Goal: Information Seeking & Learning: Compare options

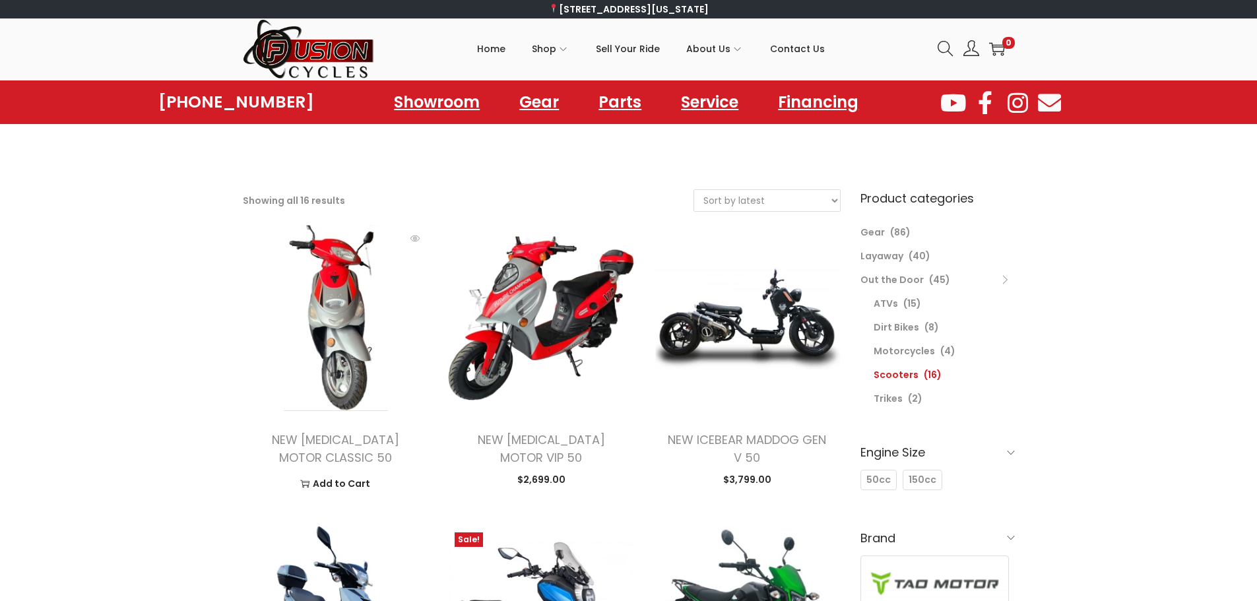
click at [335, 335] on img at bounding box center [336, 318] width 186 height 186
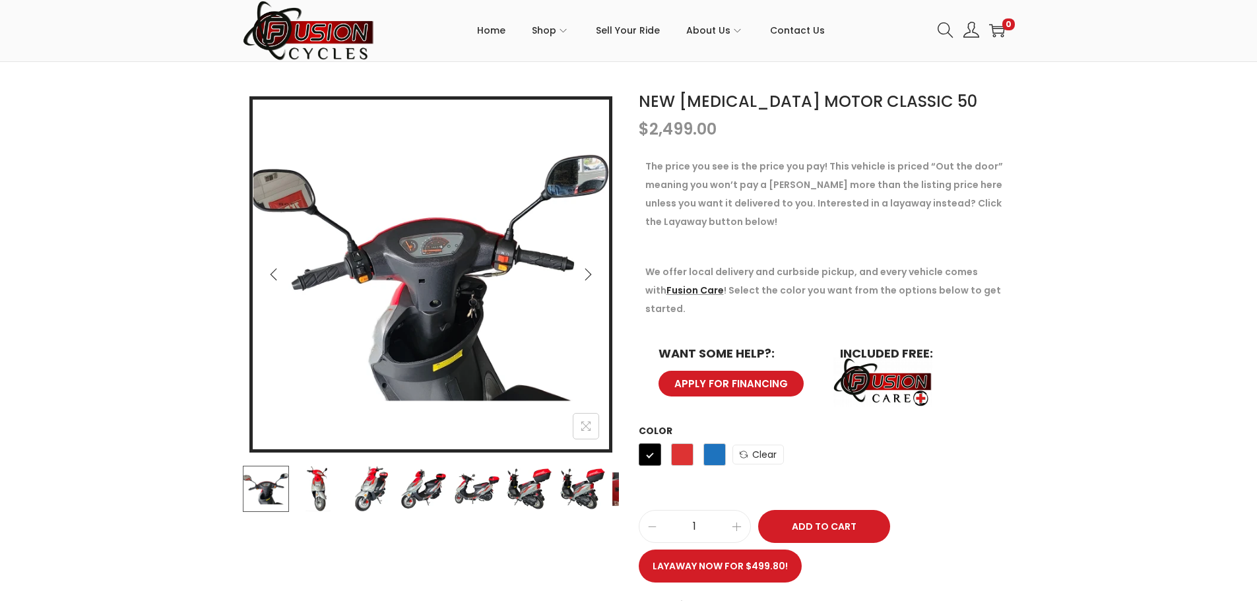
scroll to position [132, 0]
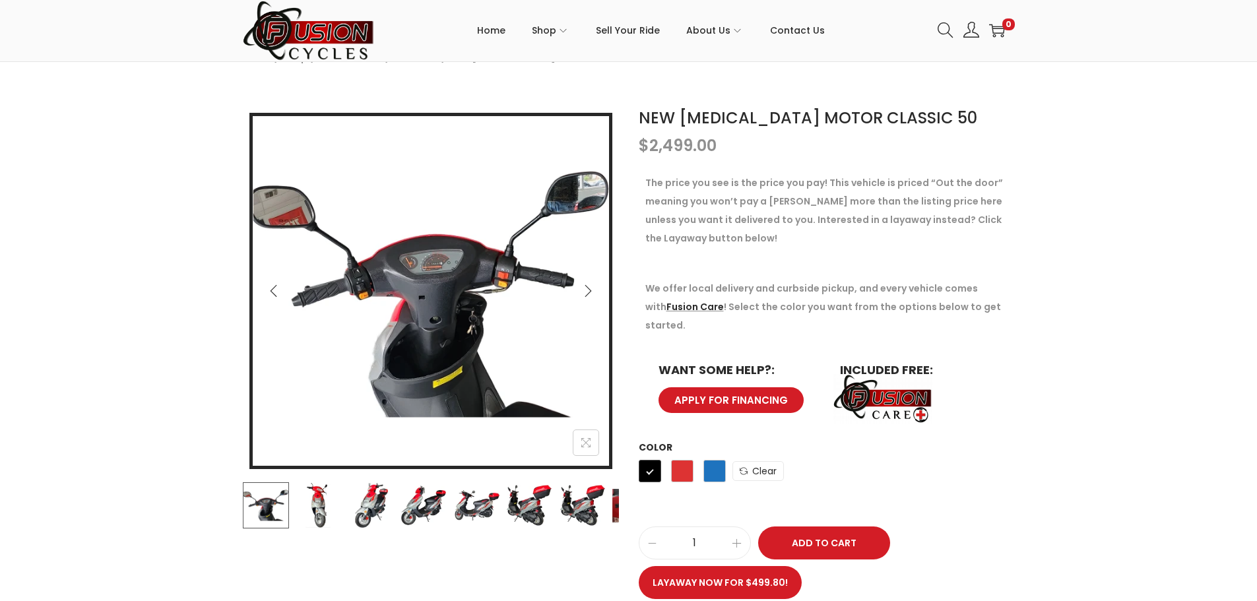
click at [333, 506] on img at bounding box center [318, 505] width 46 height 46
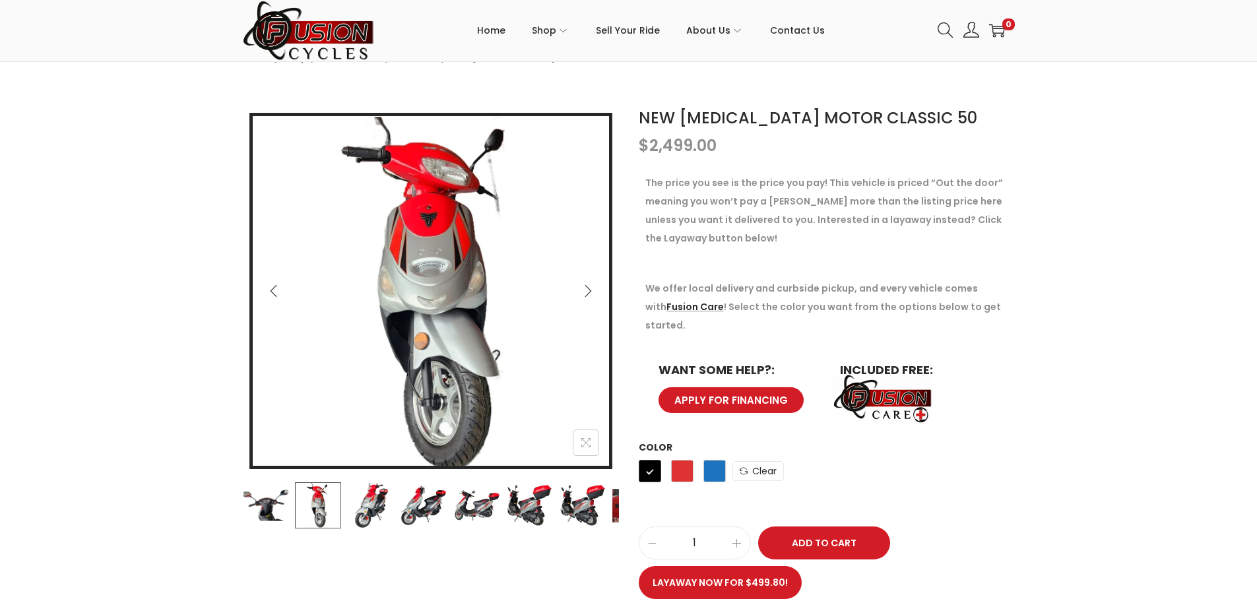
click at [391, 513] on img at bounding box center [371, 505] width 46 height 46
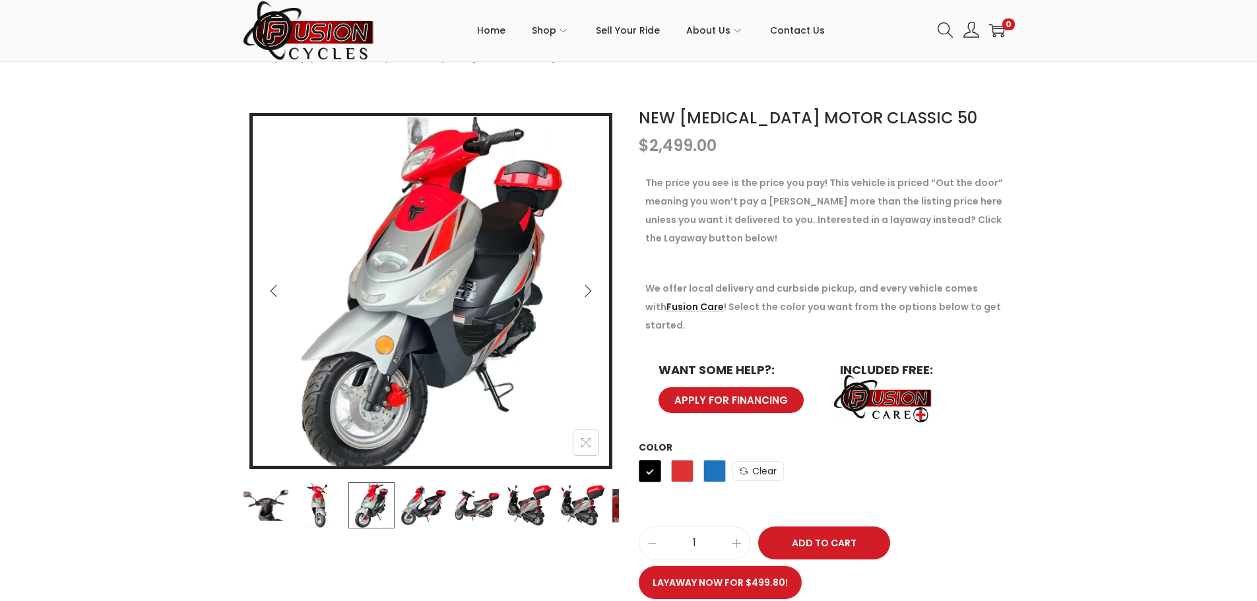
click at [424, 519] on img at bounding box center [424, 505] width 46 height 46
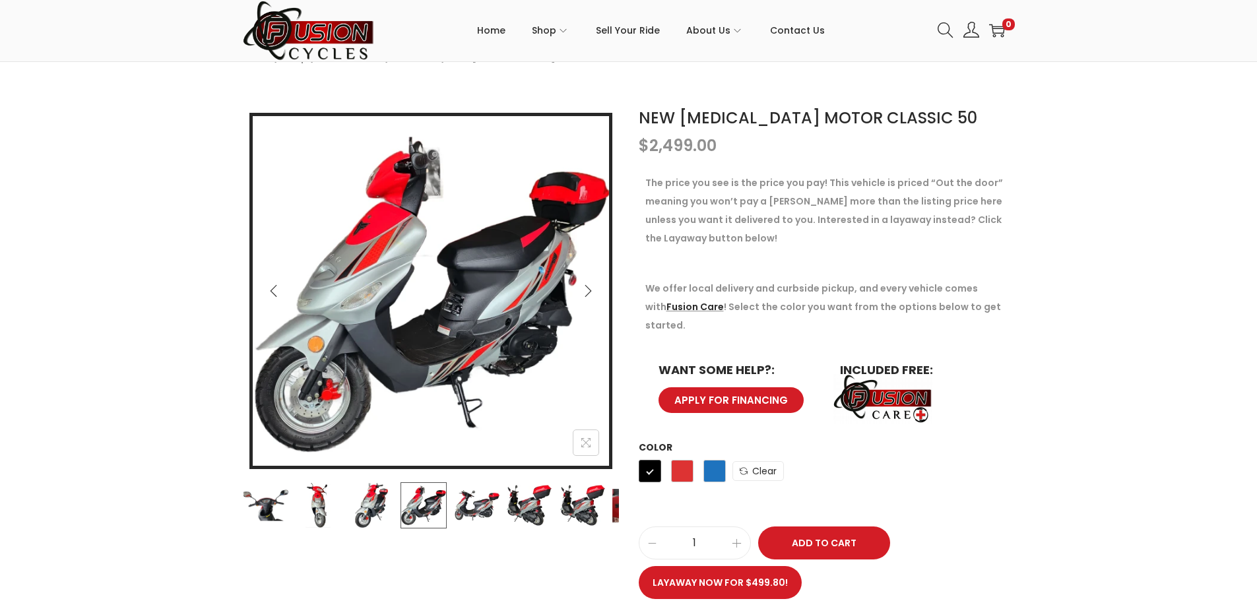
click at [463, 516] on img at bounding box center [476, 505] width 46 height 46
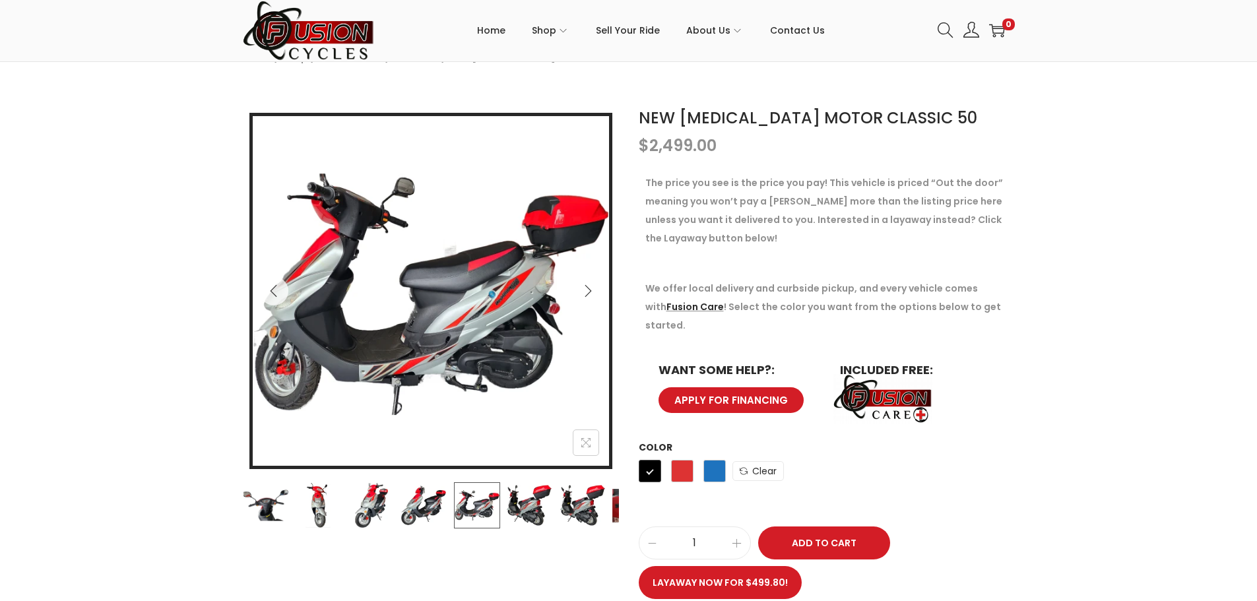
click at [531, 504] on img at bounding box center [529, 505] width 46 height 46
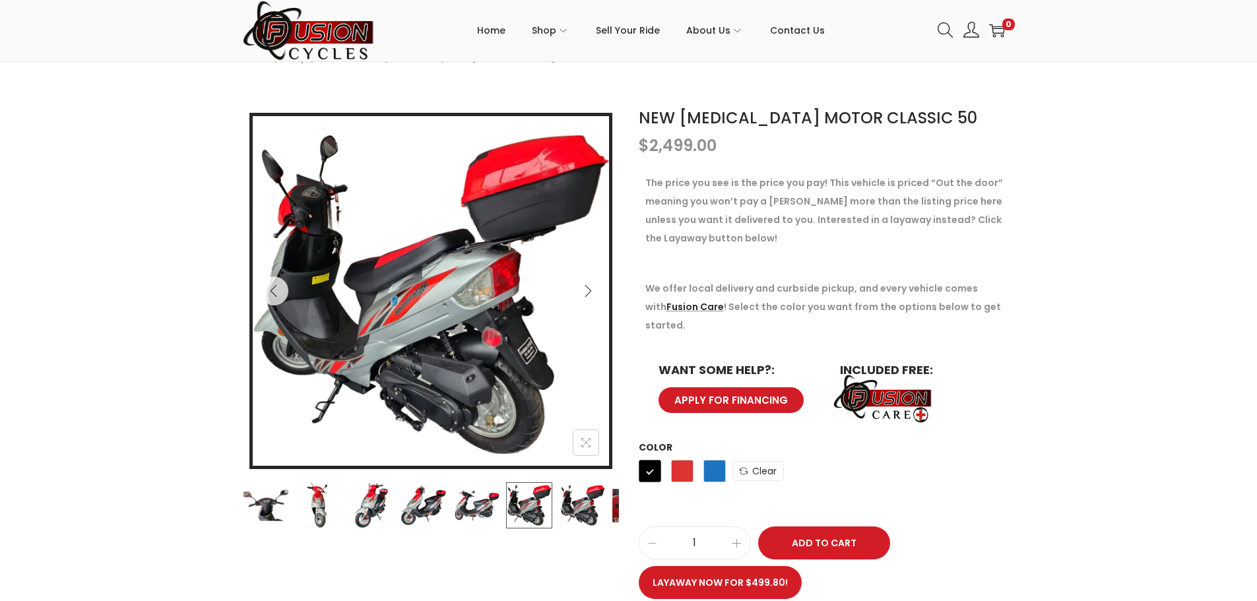
click at [550, 510] on img at bounding box center [529, 505] width 46 height 46
click at [498, 502] on img at bounding box center [476, 505] width 46 height 46
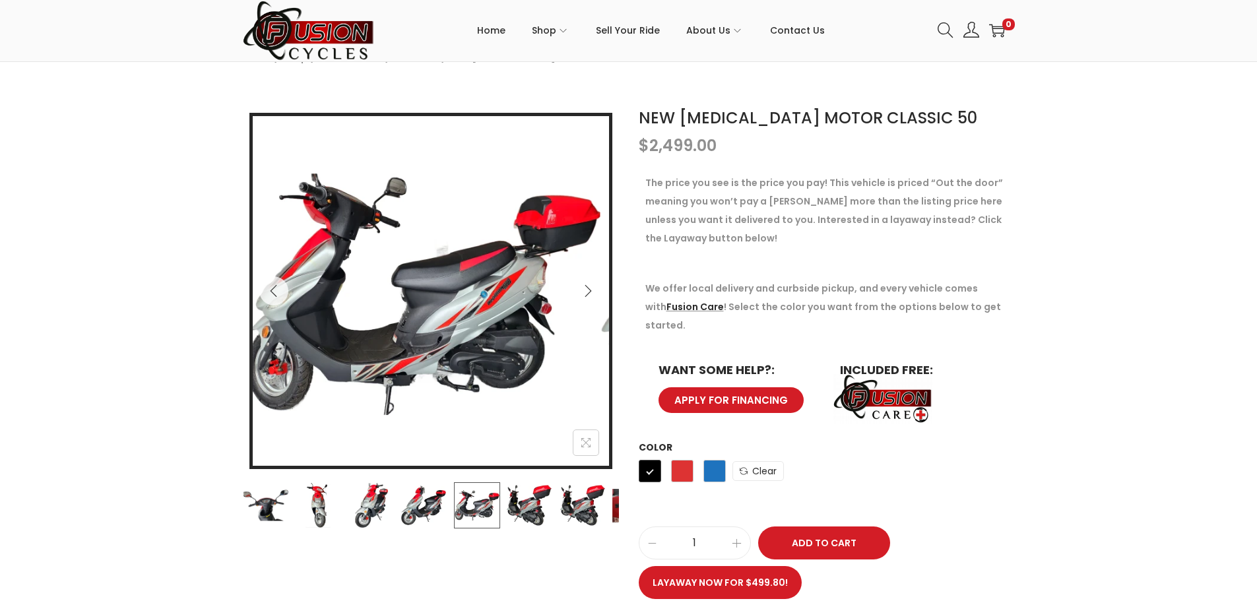
click at [383, 502] on img at bounding box center [371, 505] width 46 height 46
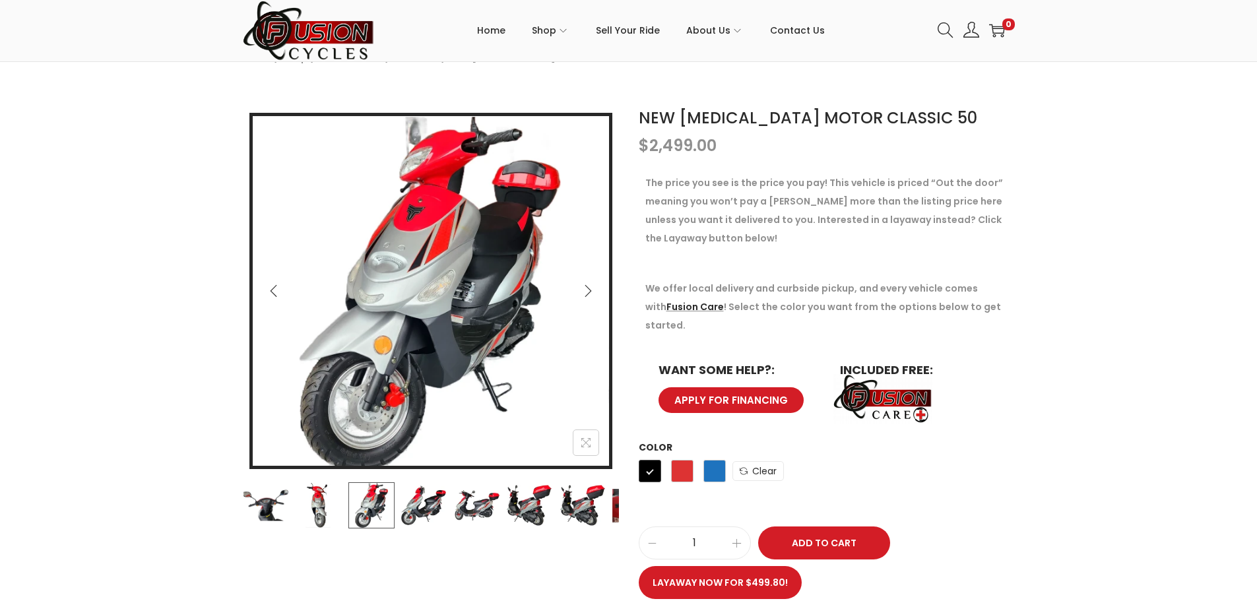
click at [348, 501] on img at bounding box center [371, 505] width 46 height 46
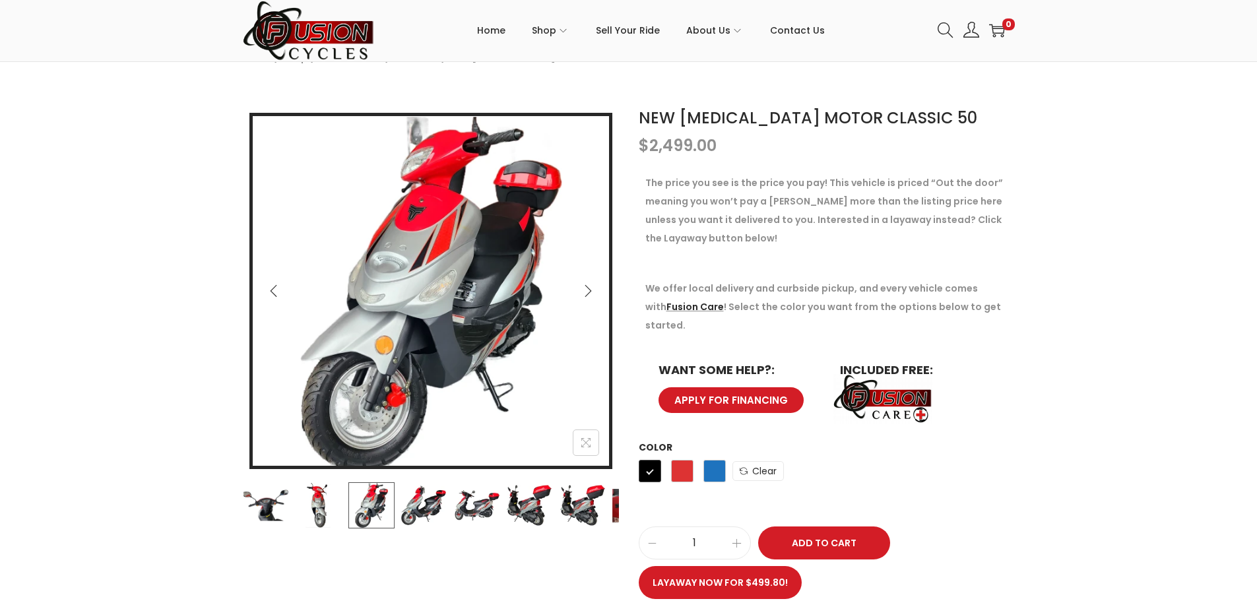
click at [263, 496] on img at bounding box center [265, 505] width 46 height 46
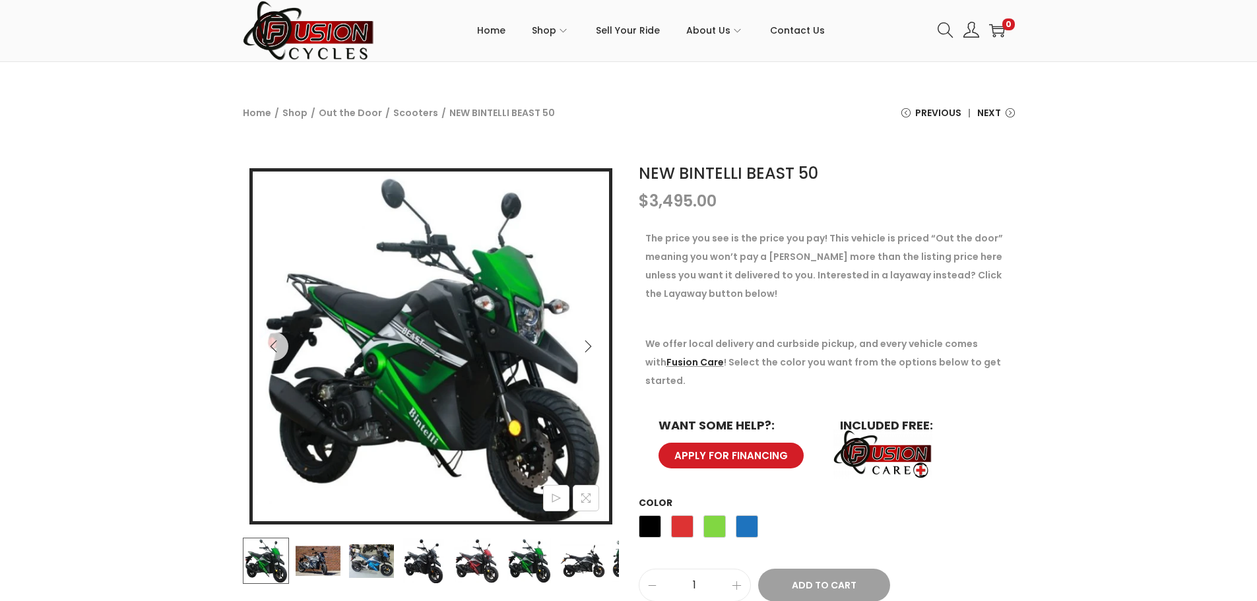
scroll to position [198, 0]
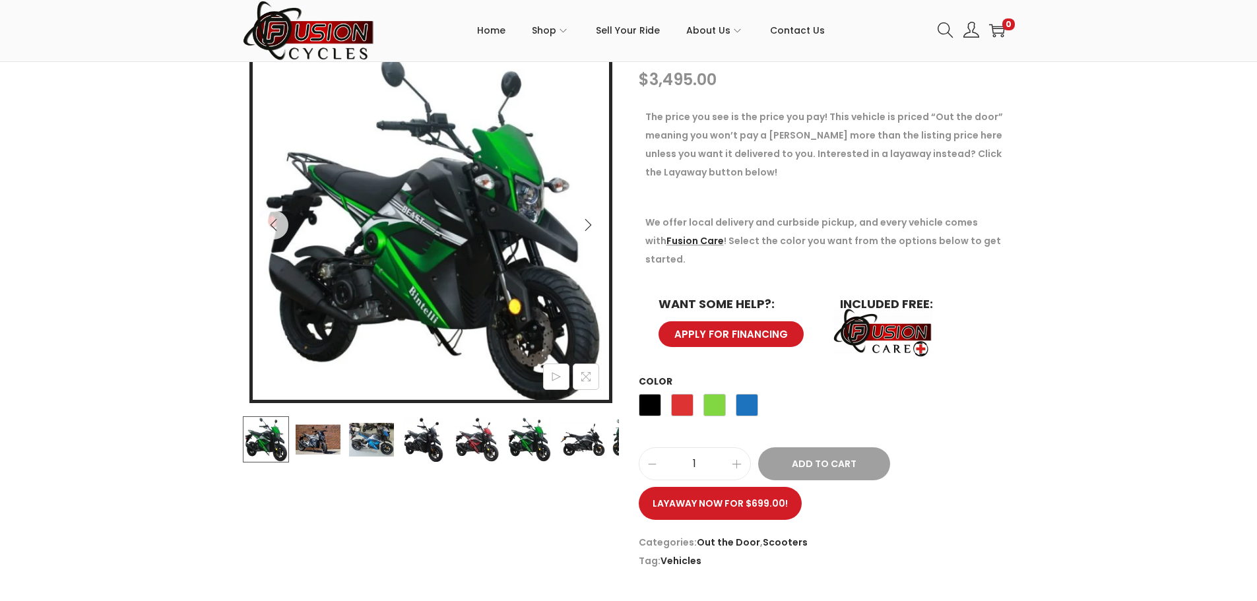
click at [319, 429] on img at bounding box center [318, 439] width 46 height 46
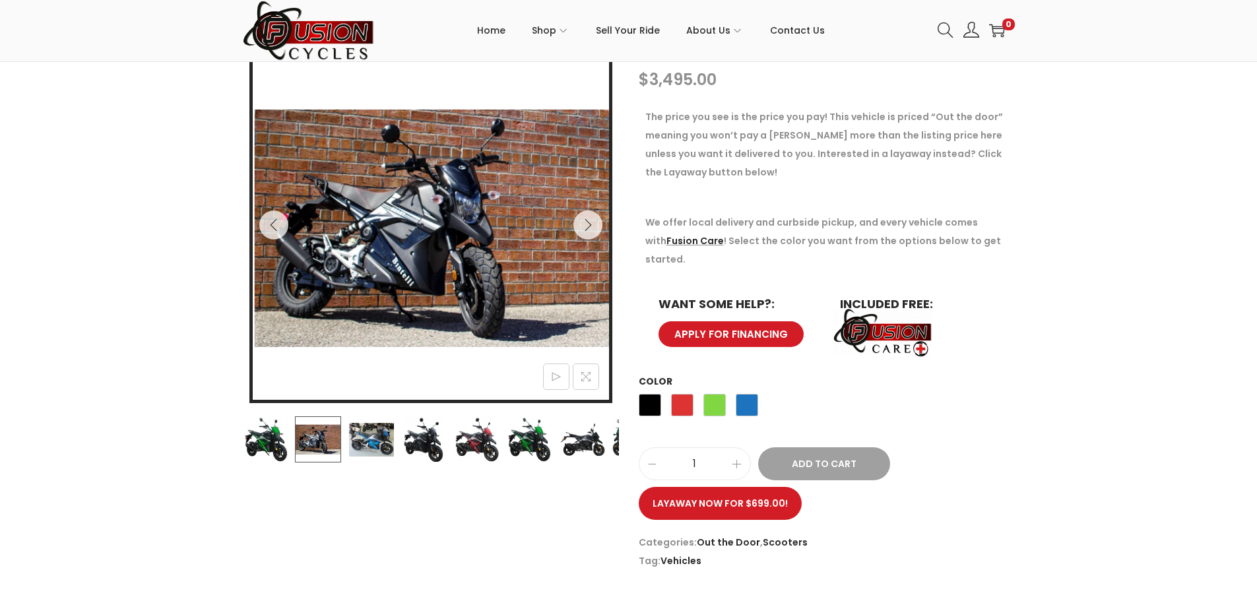
click at [378, 439] on img at bounding box center [371, 439] width 46 height 46
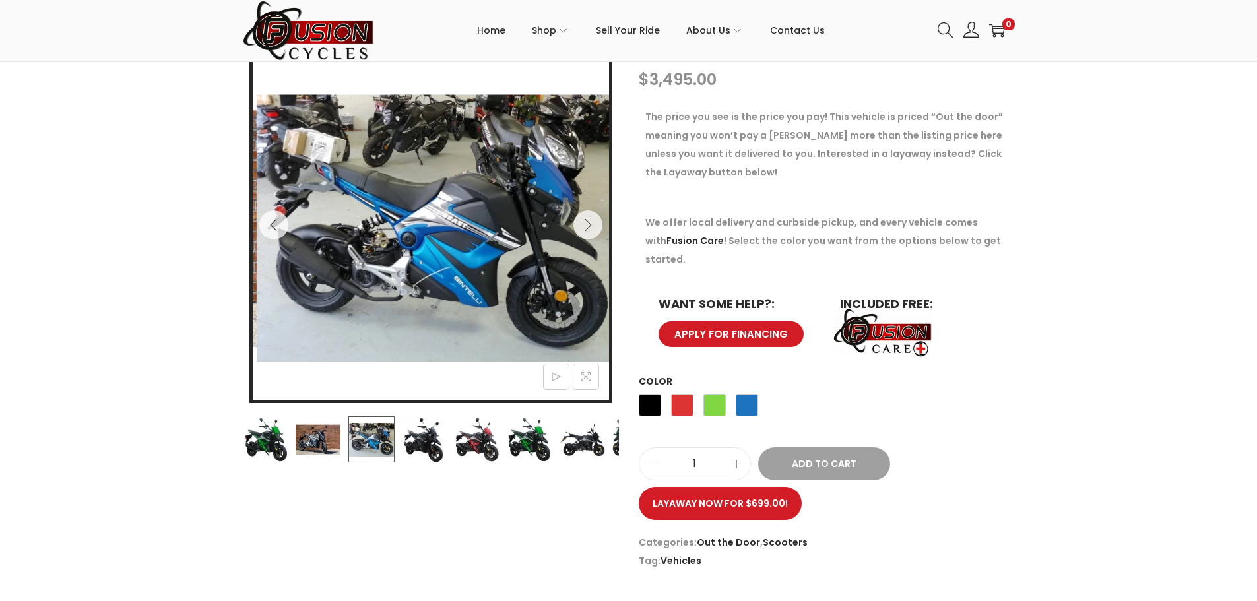
click at [439, 433] on img at bounding box center [424, 439] width 46 height 46
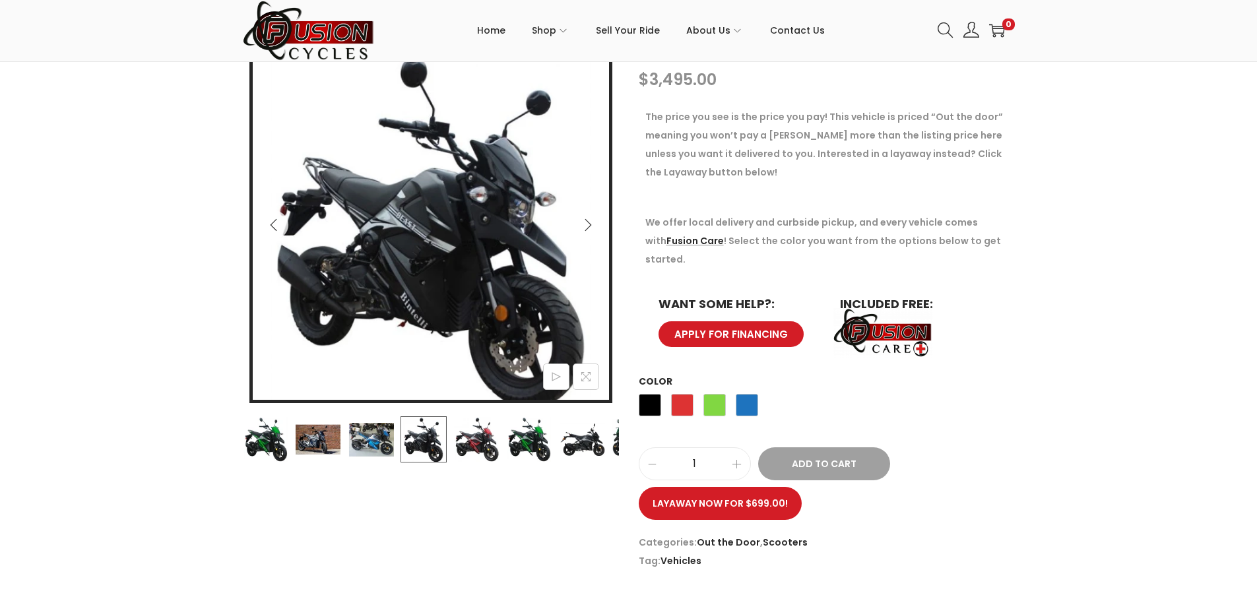
click at [498, 435] on img at bounding box center [476, 439] width 46 height 46
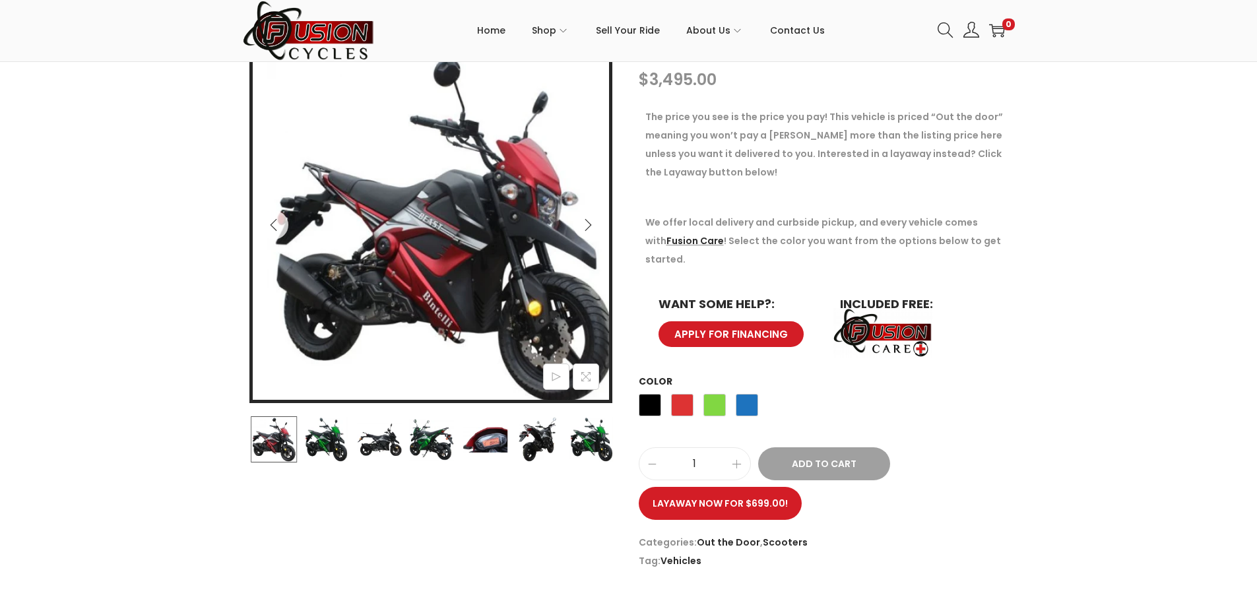
click at [523, 435] on img at bounding box center [538, 439] width 46 height 46
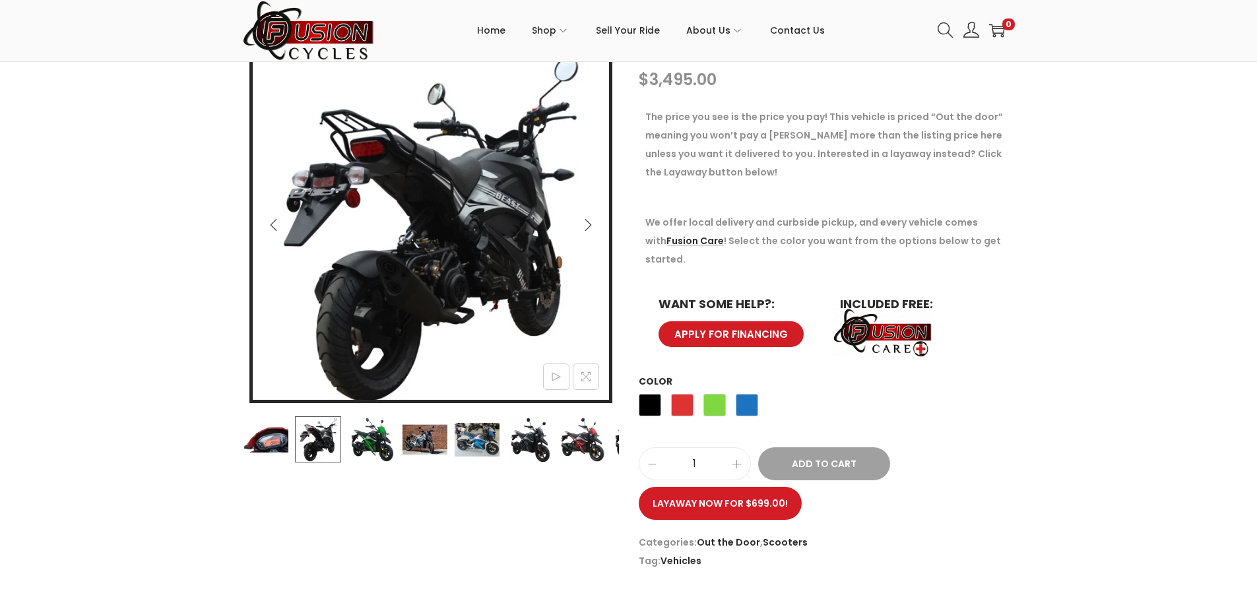
click at [265, 442] on img at bounding box center [265, 439] width 46 height 46
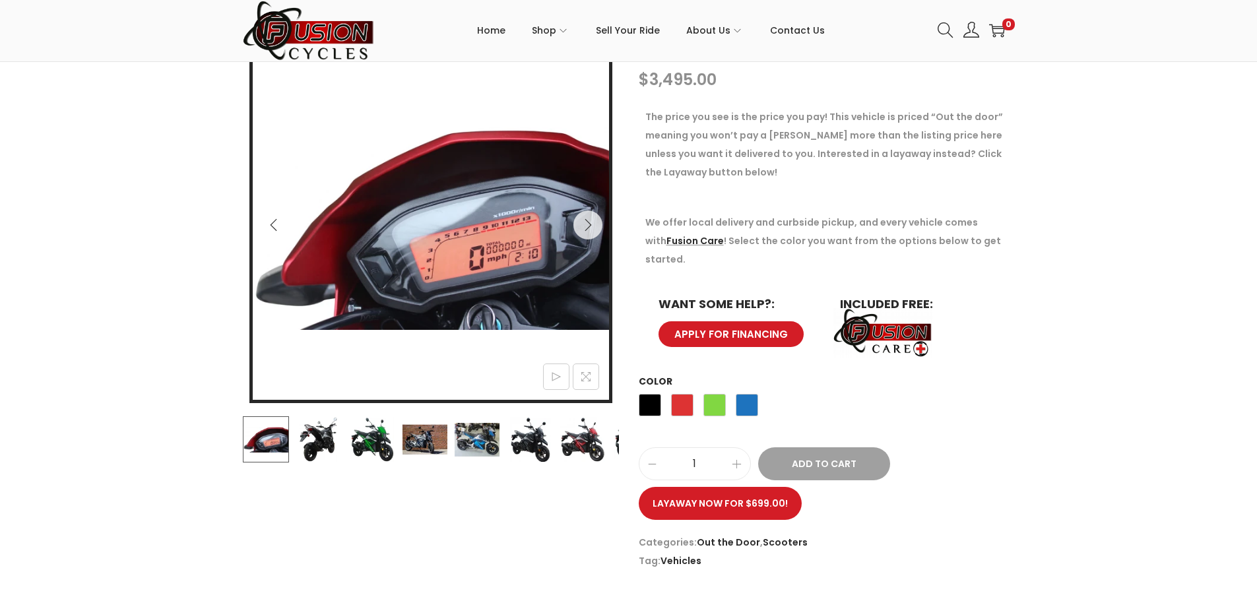
click at [544, 442] on img at bounding box center [530, 439] width 46 height 46
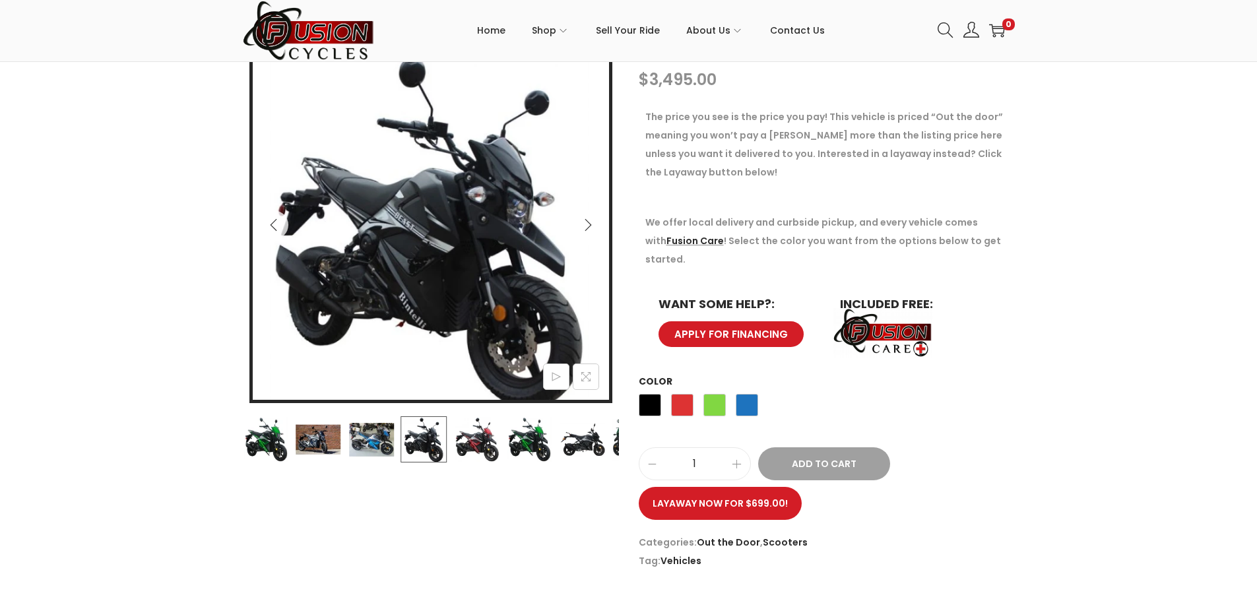
click at [544, 442] on img at bounding box center [530, 439] width 46 height 46
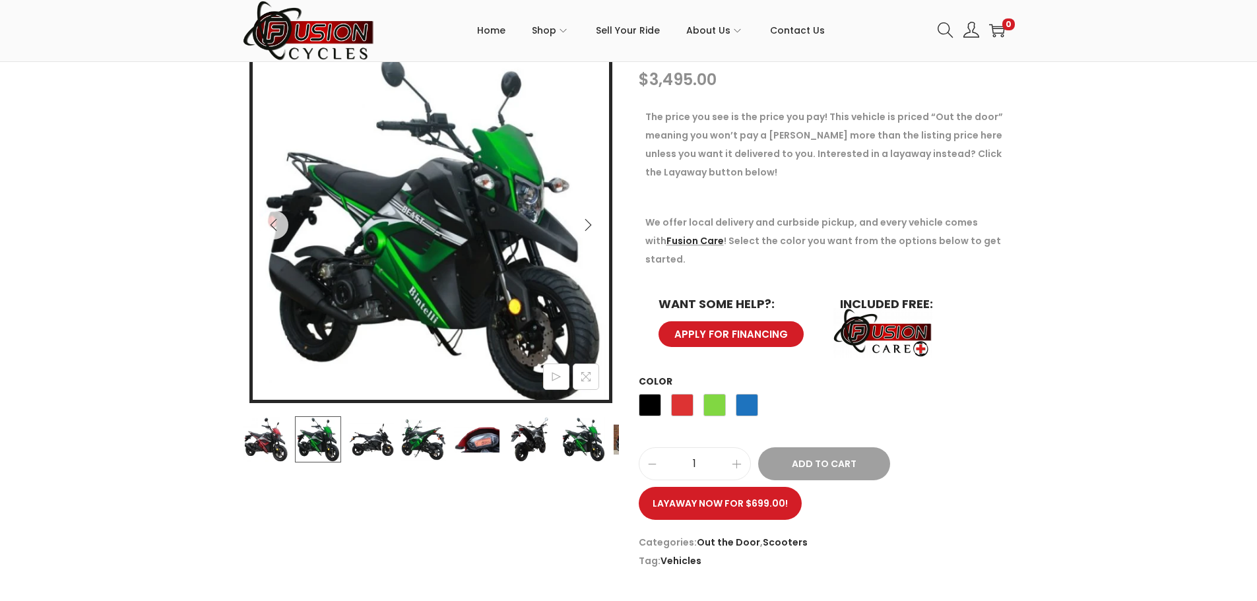
click at [544, 442] on img at bounding box center [529, 439] width 46 height 46
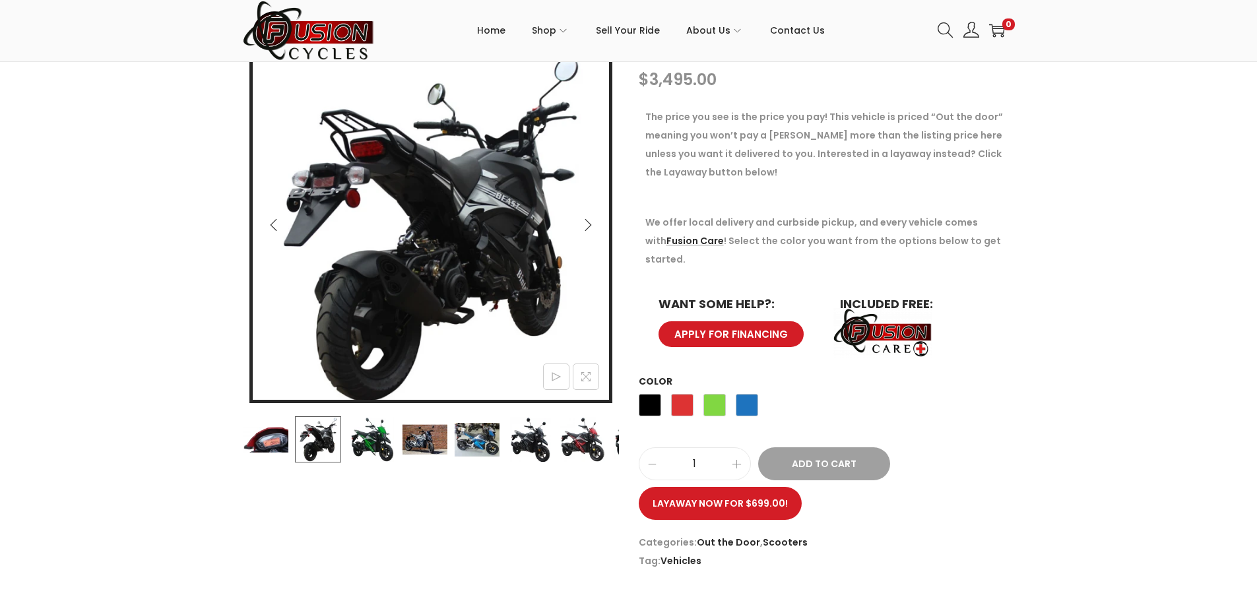
click at [544, 442] on img at bounding box center [530, 439] width 46 height 46
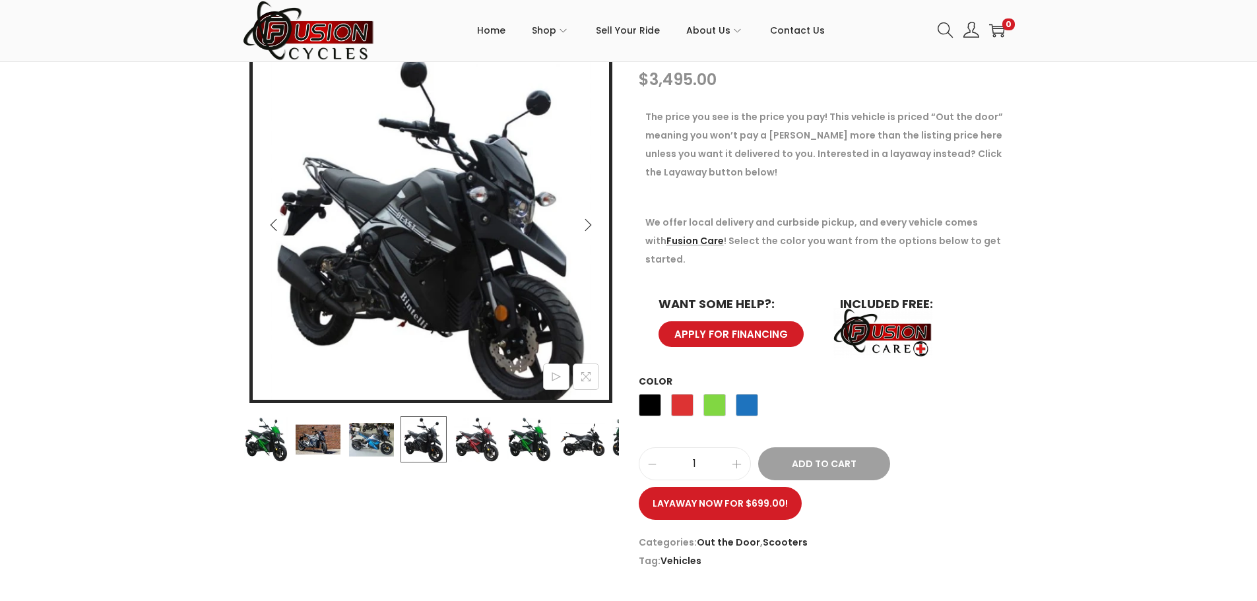
click at [544, 442] on img at bounding box center [529, 439] width 46 height 46
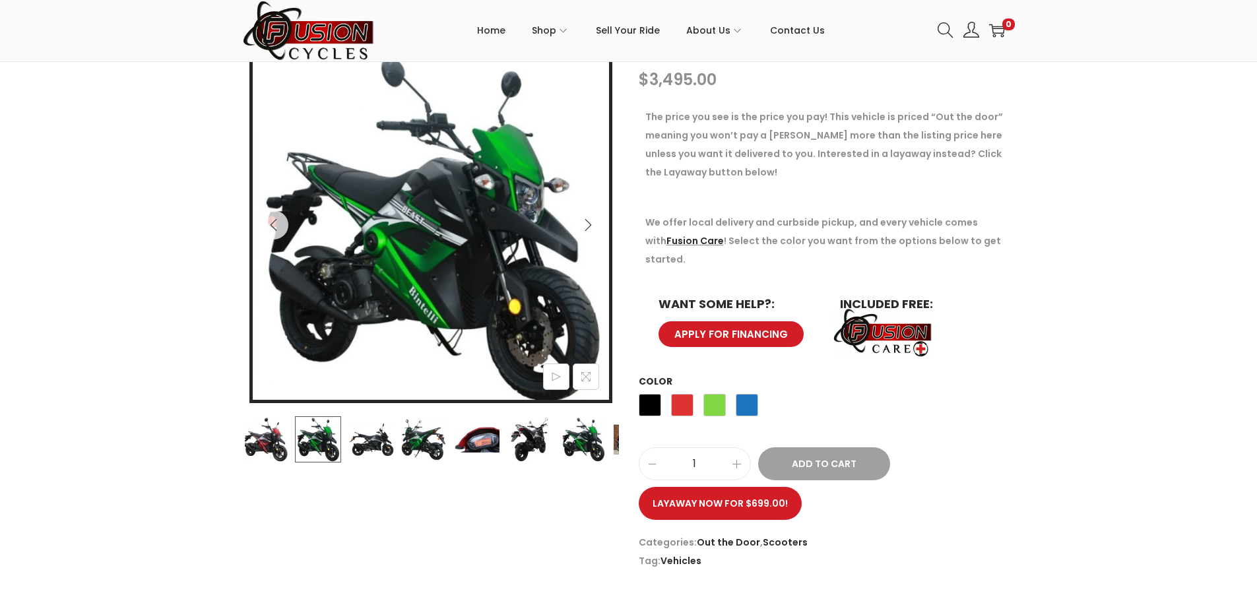
click at [544, 442] on img at bounding box center [529, 439] width 46 height 46
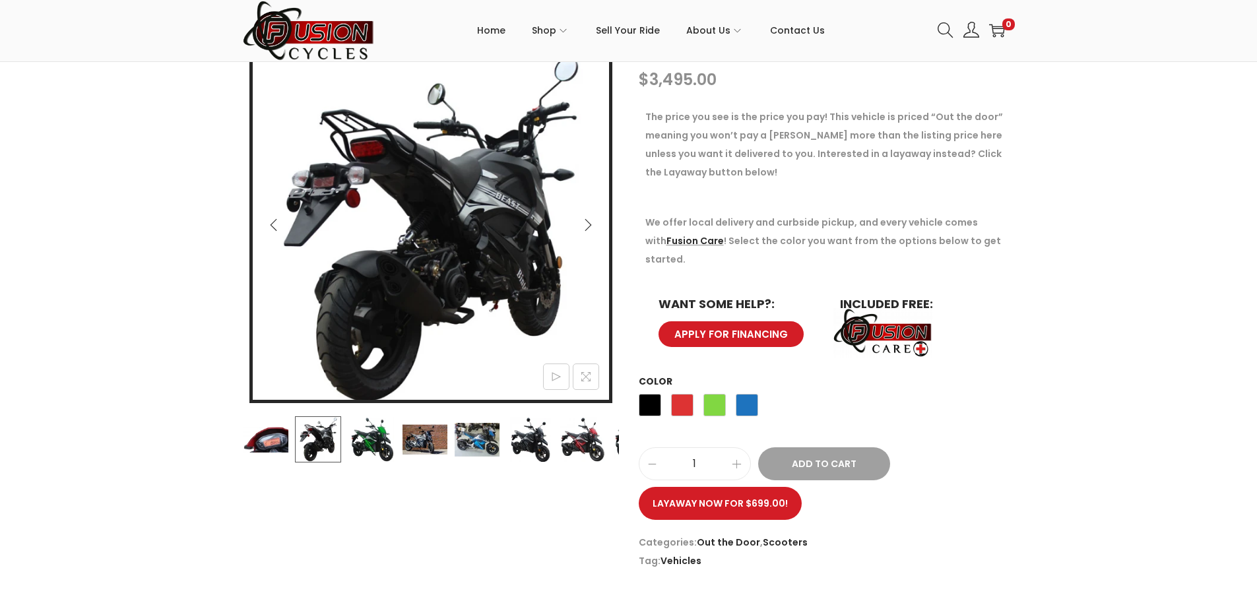
click at [544, 442] on img at bounding box center [531, 439] width 46 height 46
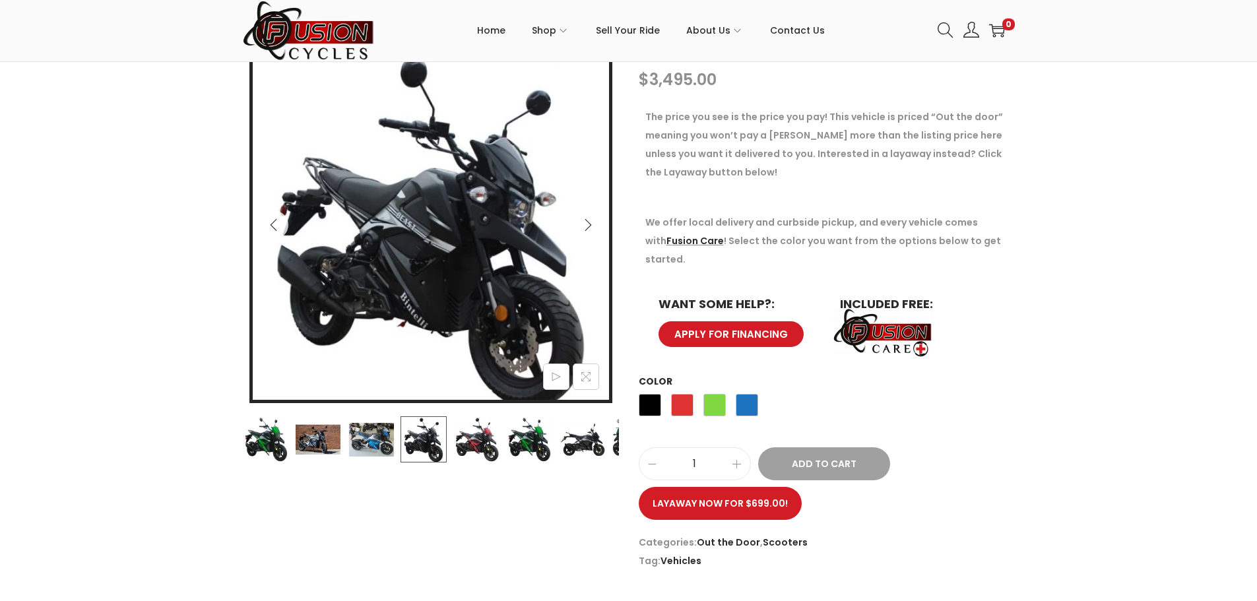
click at [544, 442] on img at bounding box center [529, 439] width 46 height 46
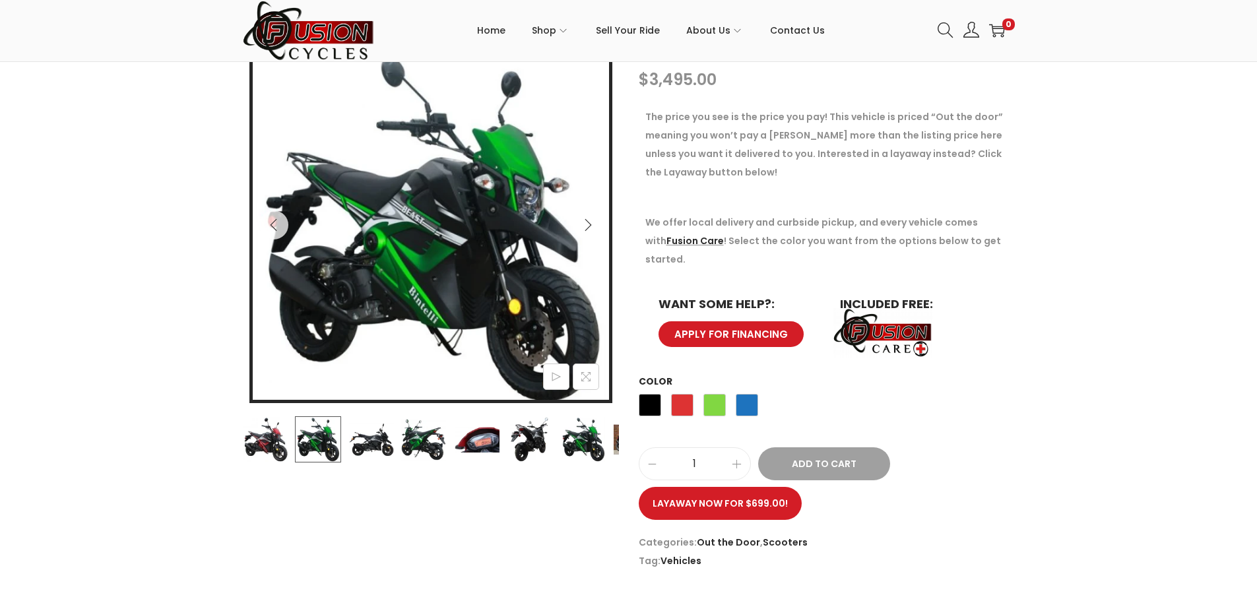
click at [544, 442] on img at bounding box center [529, 439] width 46 height 46
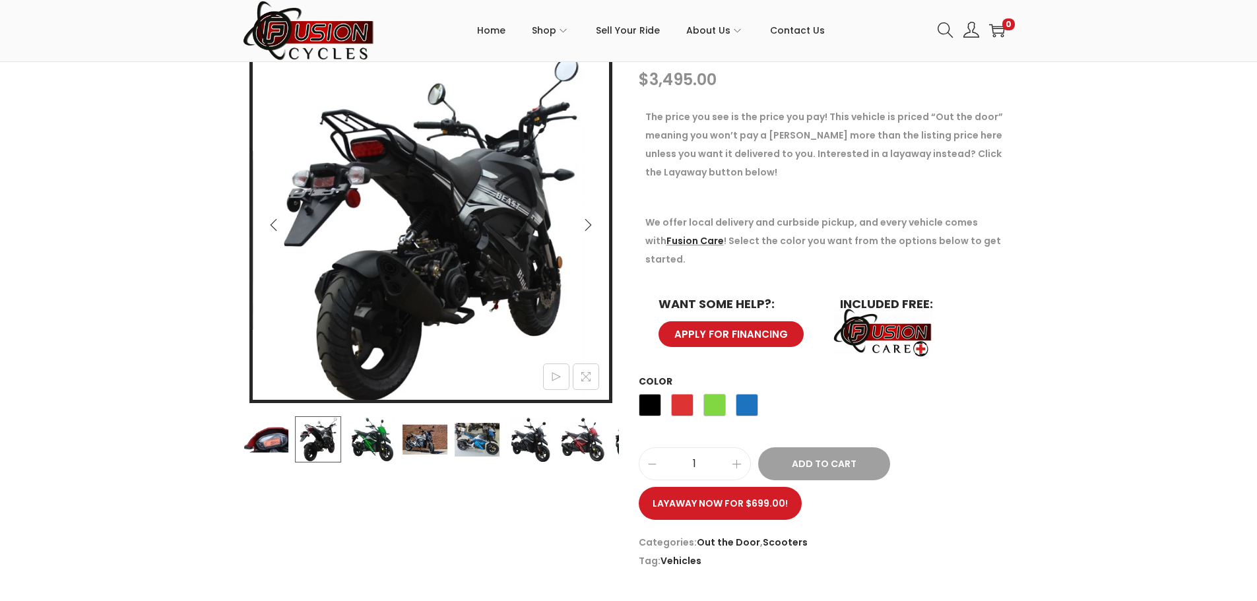
click at [544, 442] on img at bounding box center [531, 439] width 46 height 46
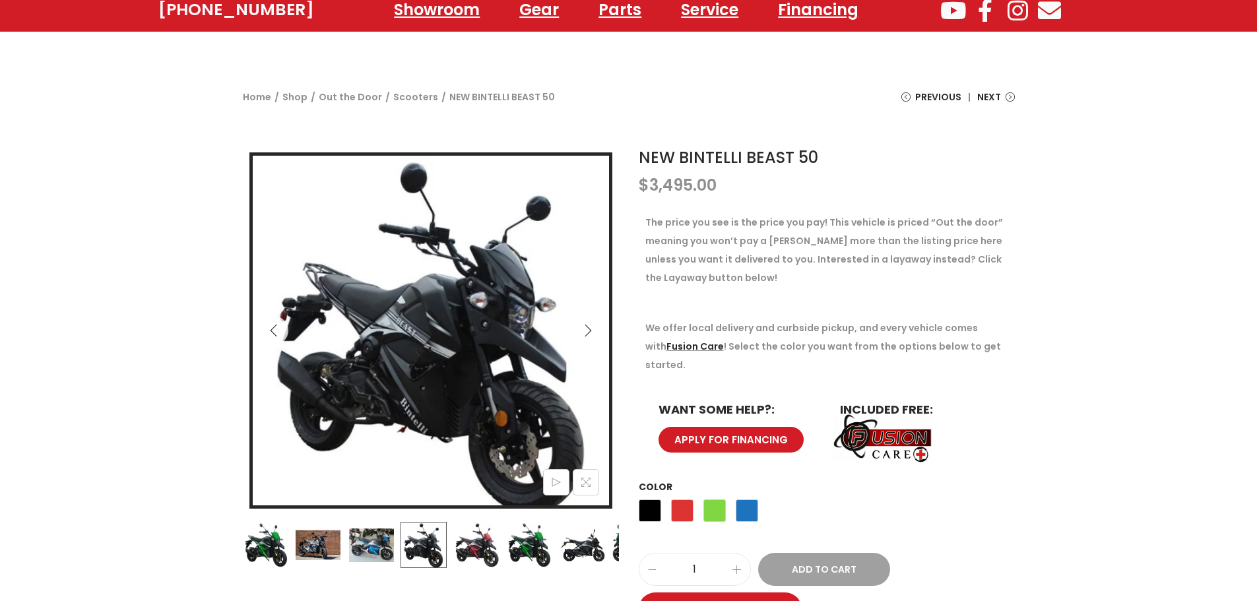
scroll to position [0, 0]
